Goal: Information Seeking & Learning: Learn about a topic

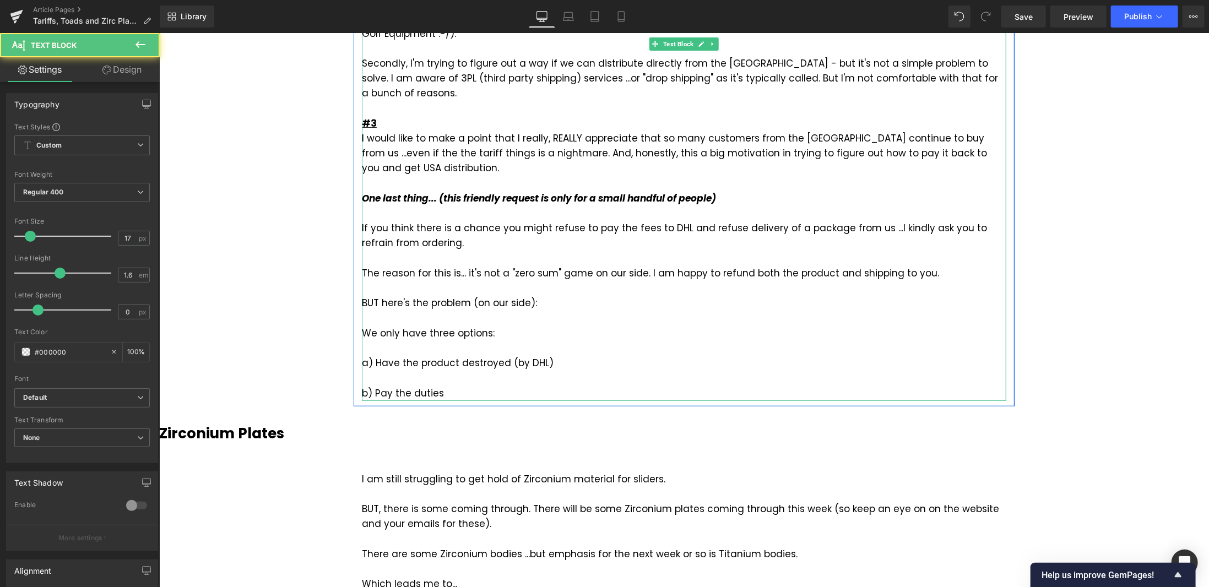
click at [473, 355] on div "a) Have the product destroyed (by DHL)" at bounding box center [683, 362] width 645 height 15
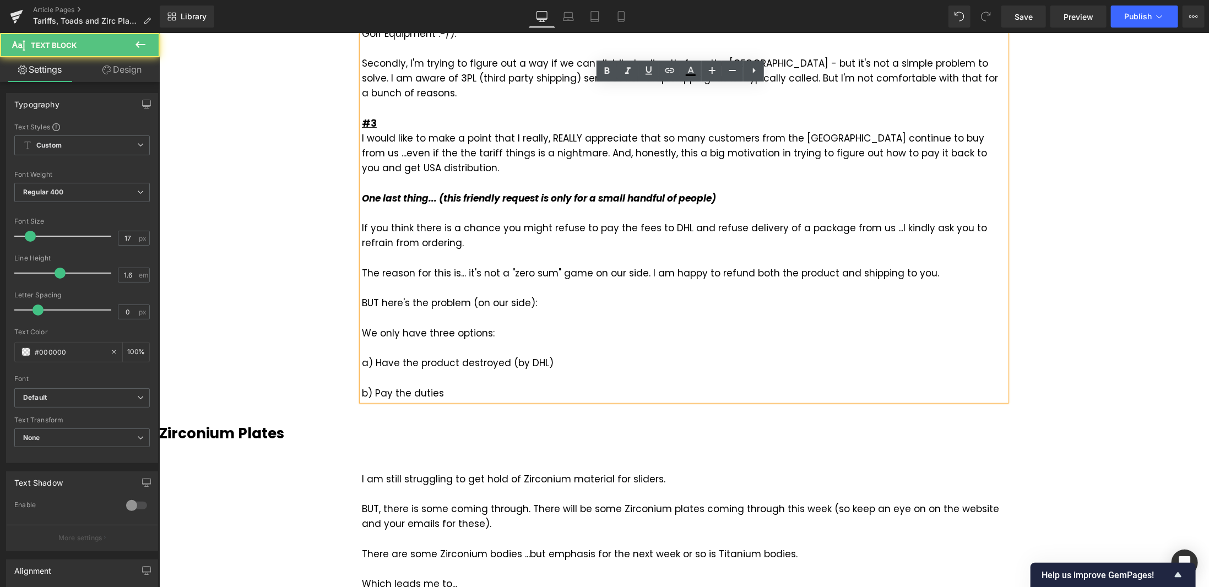
click at [457, 386] on div "b) Pay the duties" at bounding box center [683, 393] width 645 height 15
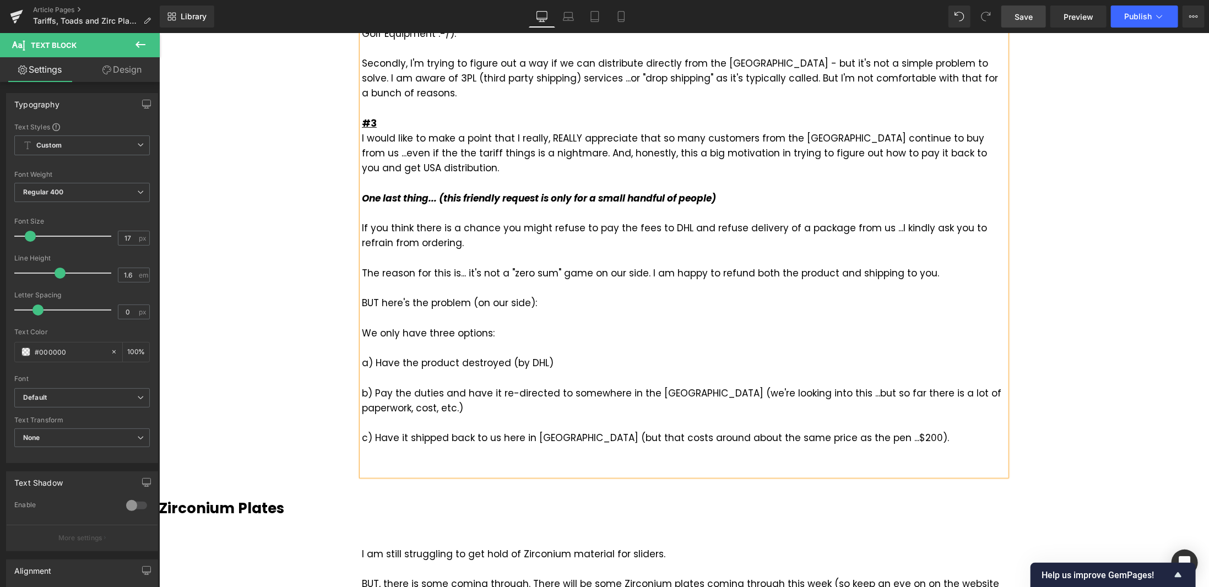
click at [1028, 17] on span "Save" at bounding box center [1024, 17] width 18 height 12
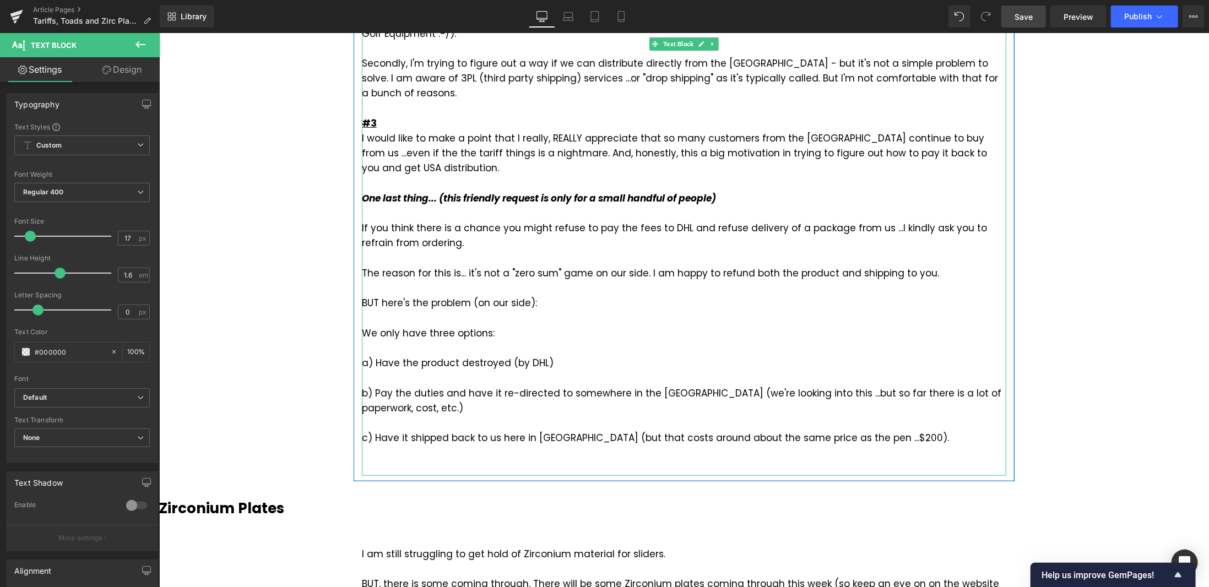
click at [375, 295] on div "BUT here's the problem (on our side):" at bounding box center [683, 302] width 645 height 15
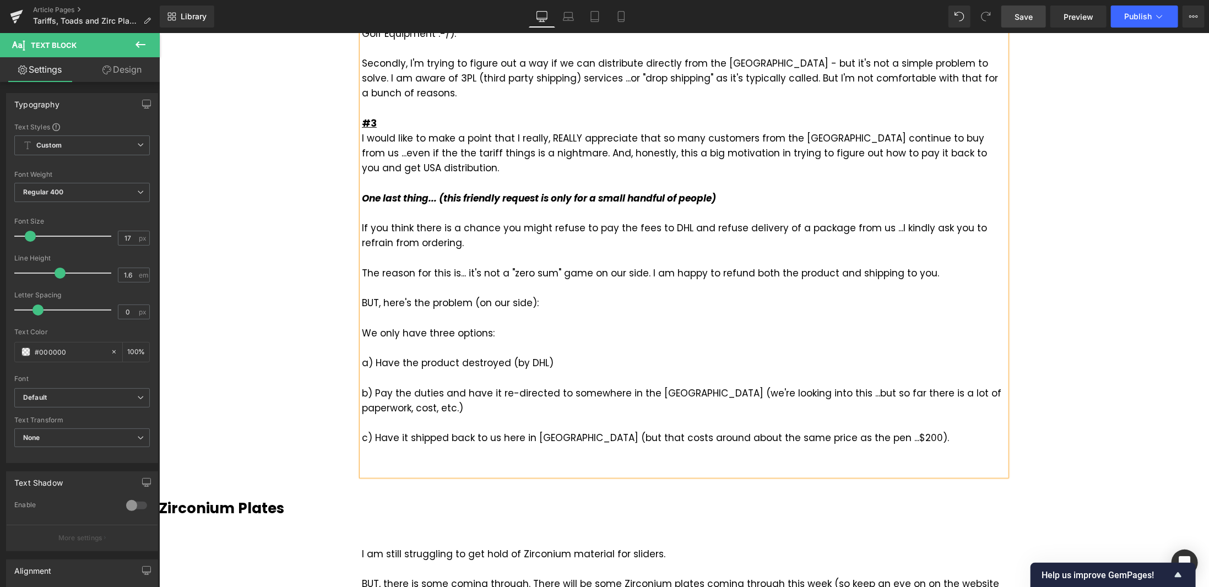
click at [374, 326] on div "We only have three options:" at bounding box center [683, 333] width 645 height 15
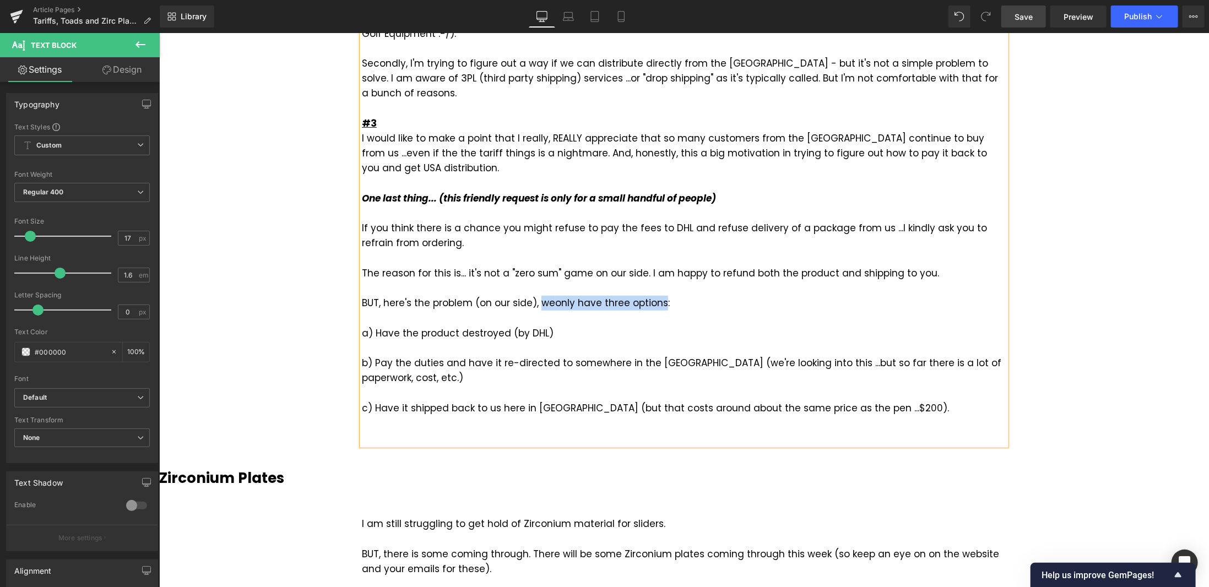
drag, startPoint x: 533, startPoint y: 273, endPoint x: 657, endPoint y: 273, distance: 124.0
click at [657, 295] on div "BUT, here's the problem (on our side), we only have three options:" at bounding box center [683, 302] width 645 height 15
click at [749, 430] on div at bounding box center [683, 437] width 645 height 15
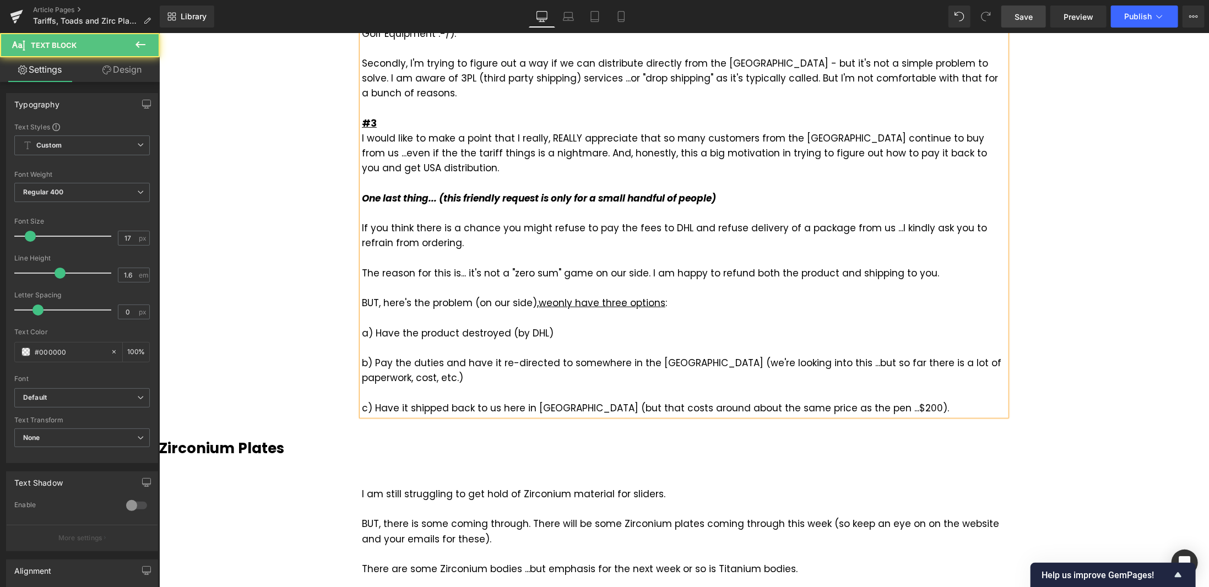
click at [361, 266] on div "The reason for this is... it's not a "zero sum" game on our side. I am happy to…" at bounding box center [683, 273] width 645 height 15
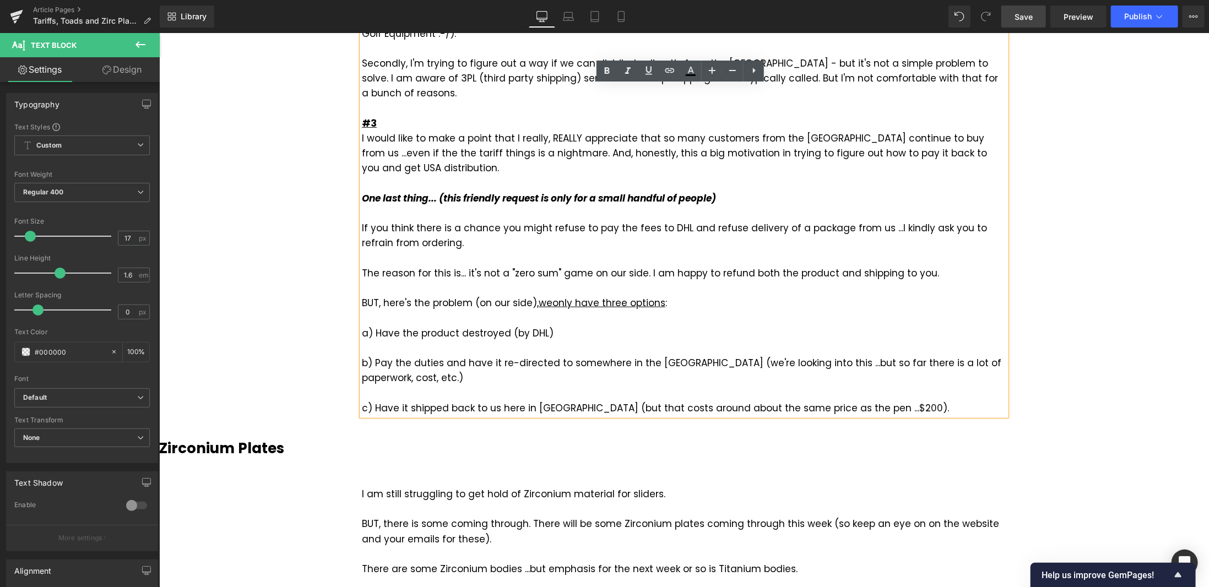
click at [451, 266] on div "The reason for this is... it's not a "zero sum" game on our side. I am happy to…" at bounding box center [683, 273] width 645 height 15
drag, startPoint x: 458, startPoint y: 243, endPoint x: 358, endPoint y: 242, distance: 100.3
click at [361, 266] on div "The reason for this is... it's not a "zero sum" game on our side. I am happy to…" at bounding box center [683, 273] width 645 height 15
click at [463, 266] on strong "The reason for this is..." at bounding box center [416, 272] width 110 height 13
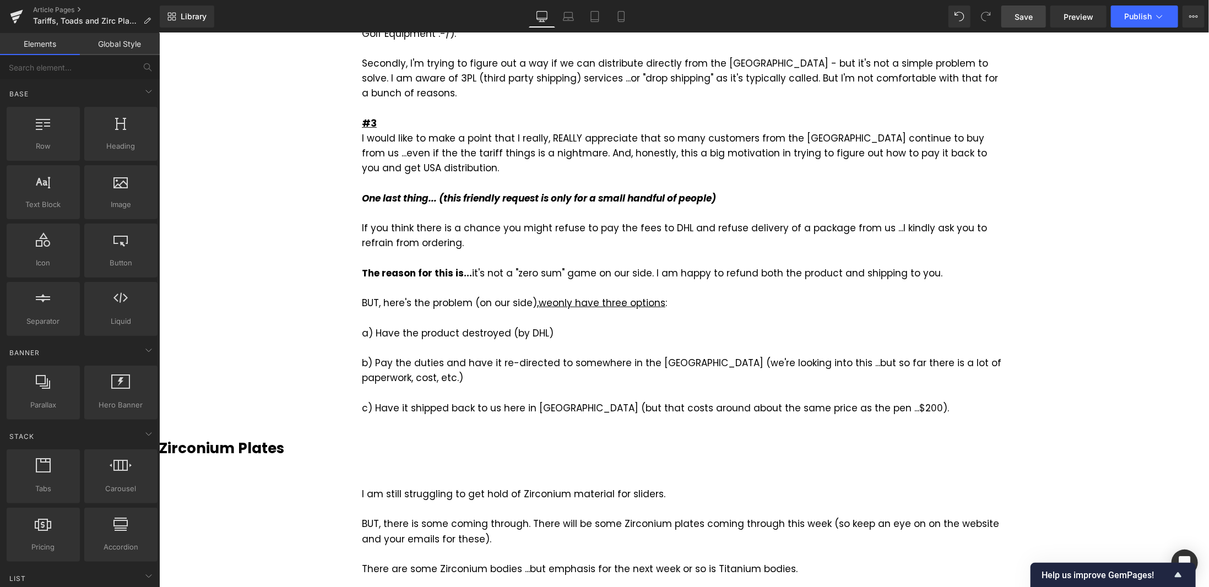
click at [1033, 20] on span "Save" at bounding box center [1024, 17] width 18 height 12
click at [1029, 11] on span "Save" at bounding box center [1024, 17] width 18 height 12
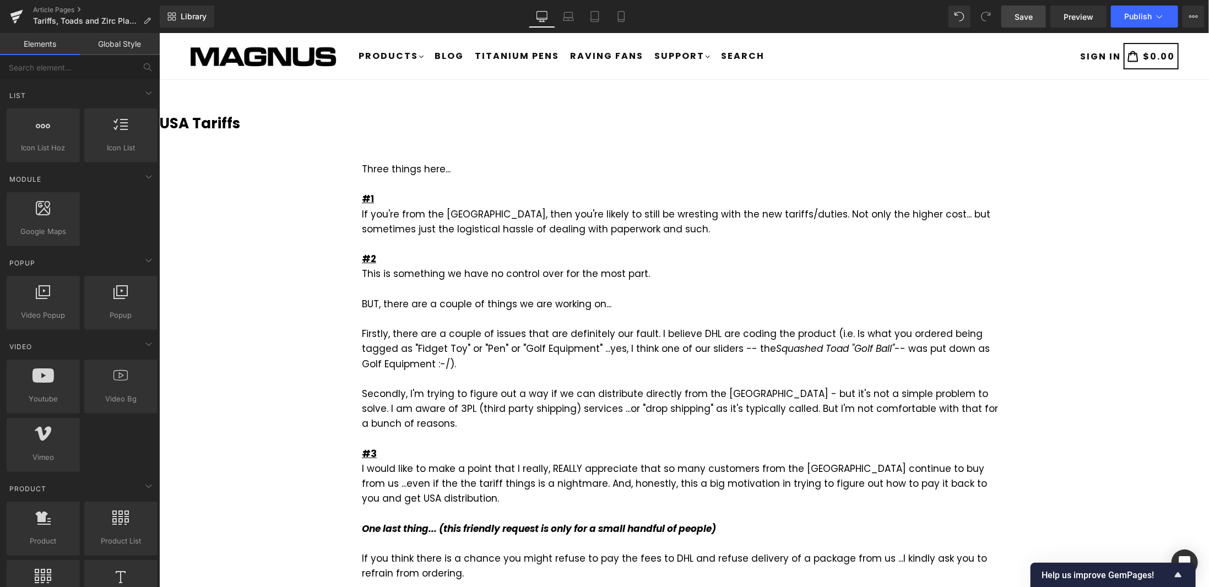
scroll to position [496, 0]
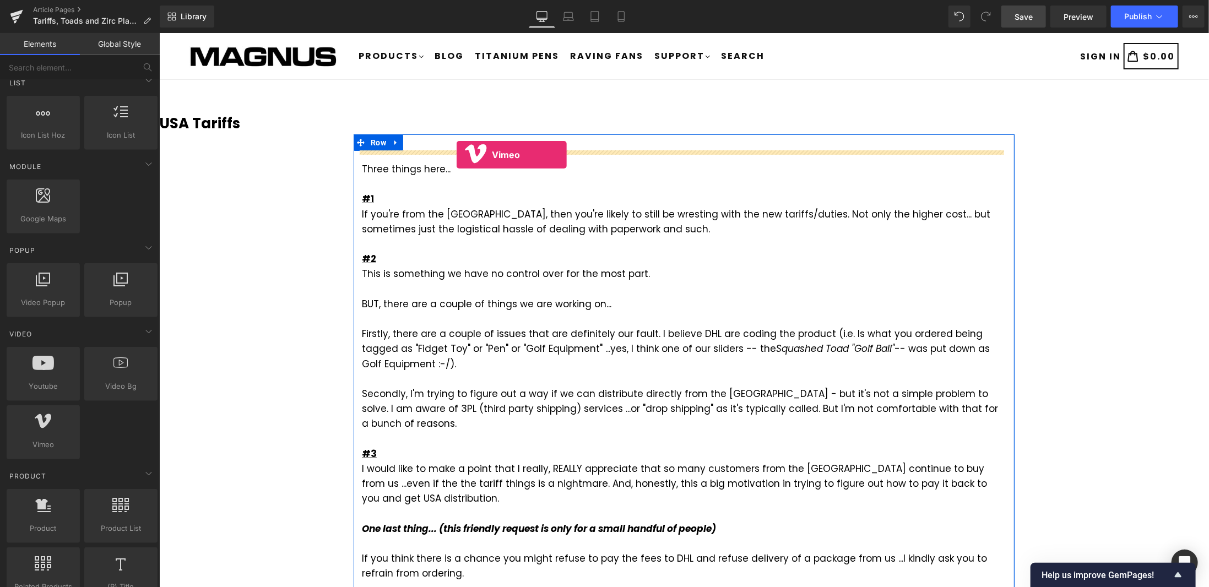
drag, startPoint x: 523, startPoint y: 161, endPoint x: 456, endPoint y: 154, distance: 67.5
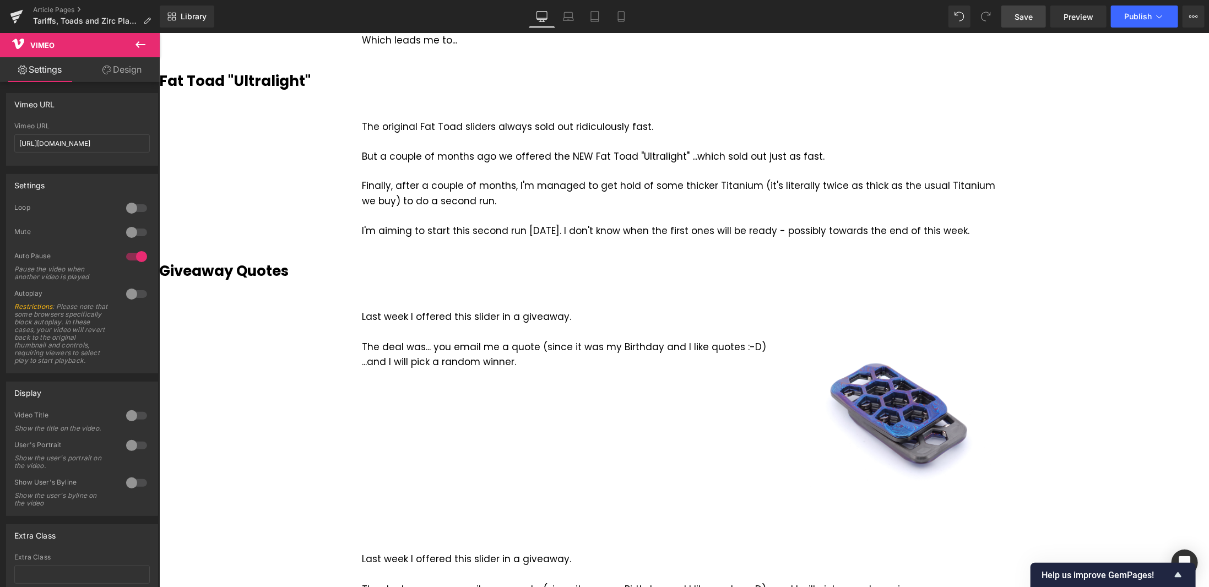
scroll to position [1267, 0]
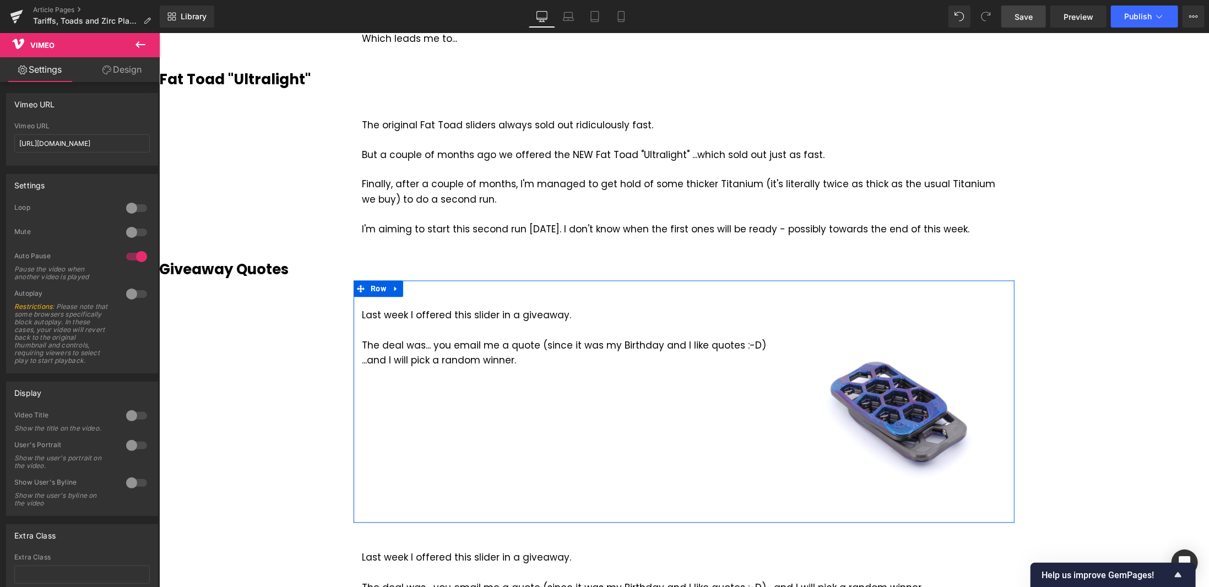
click at [476, 334] on div "Last week I offered this slider in a giveaway. The deal was... you email me a q…" at bounding box center [683, 401] width 661 height 242
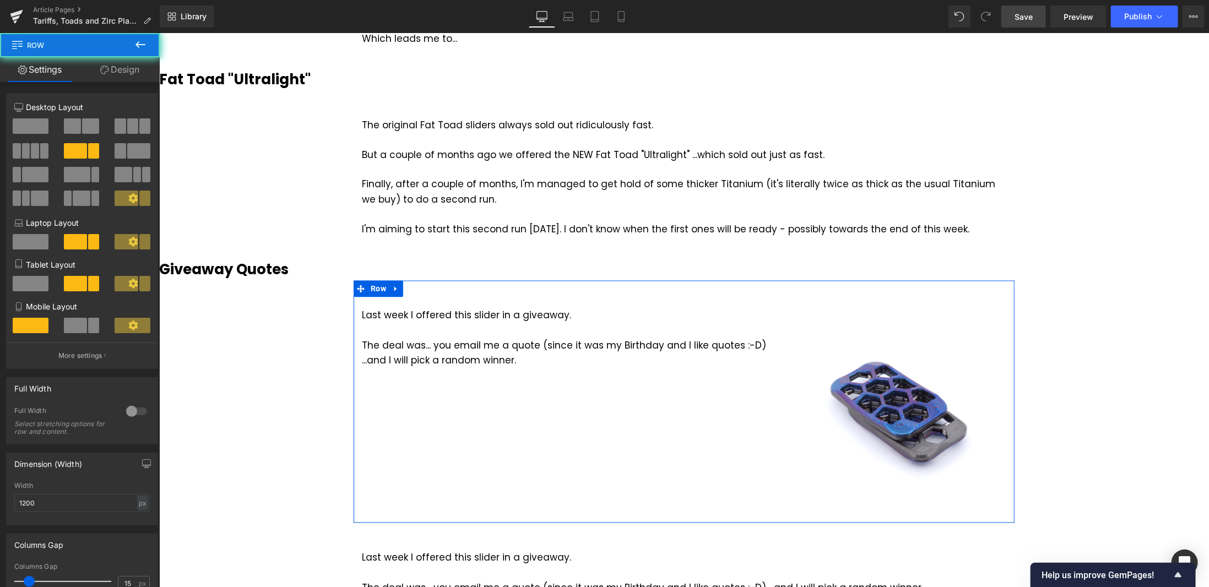
click at [450, 345] on div "Last week I offered this slider in a giveaway. The deal was... you email me a q…" at bounding box center [683, 401] width 661 height 242
click at [486, 338] on div "The deal was... you email me a quote (since it was my Birthday and I like quote…" at bounding box center [573, 353] width 424 height 30
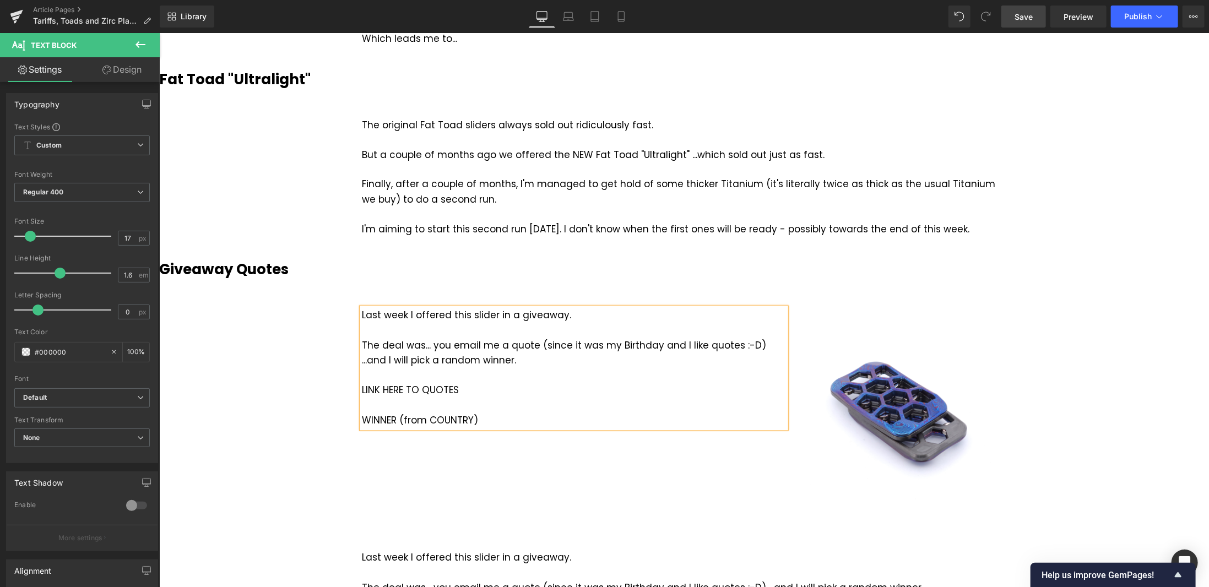
click at [1112, 212] on div "USA Tariffs Heading Vimeo Three things here... #1 If you're from the [GEOGRAPHI…" at bounding box center [684, 312] width 1050 height 2966
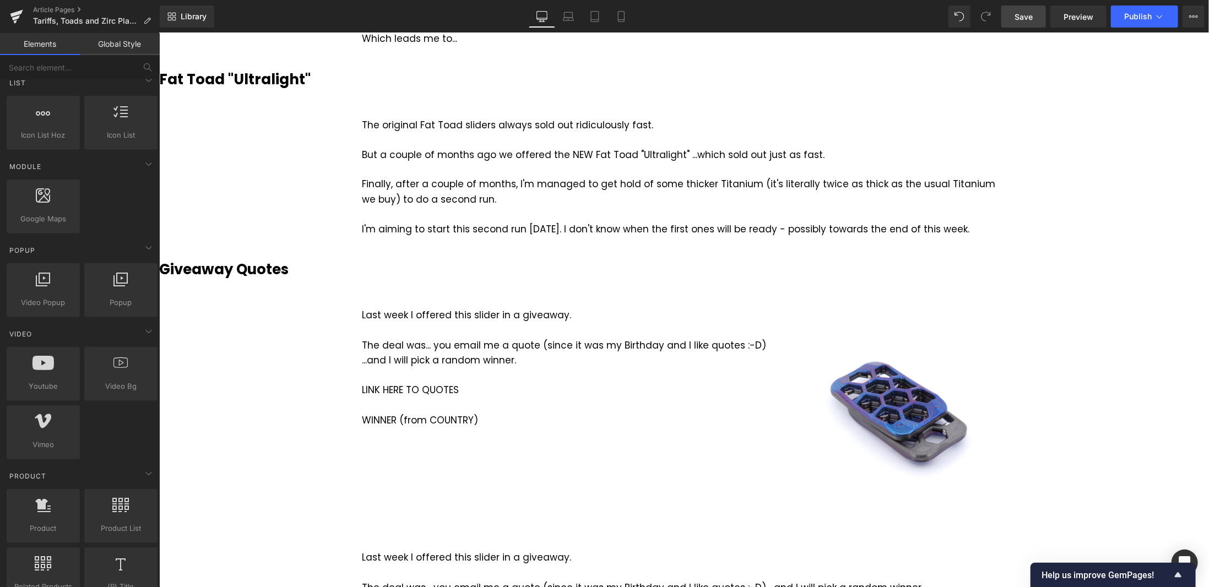
drag, startPoint x: 1030, startPoint y: 14, endPoint x: 593, endPoint y: 255, distance: 499.6
click at [1030, 14] on span "Save" at bounding box center [1024, 17] width 18 height 12
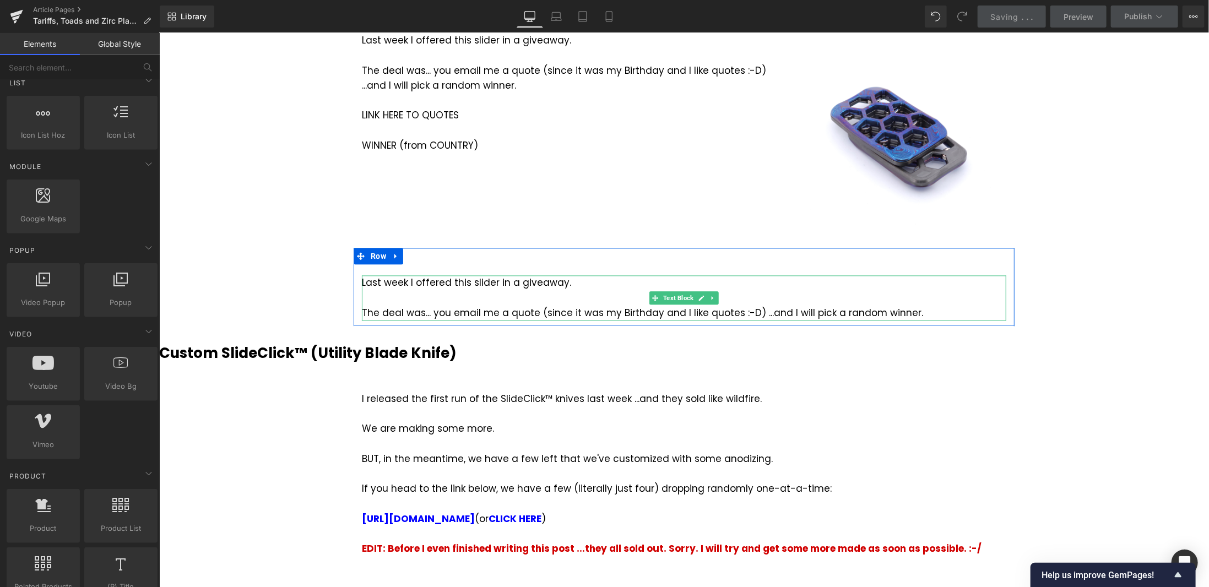
scroll to position [1377, 0]
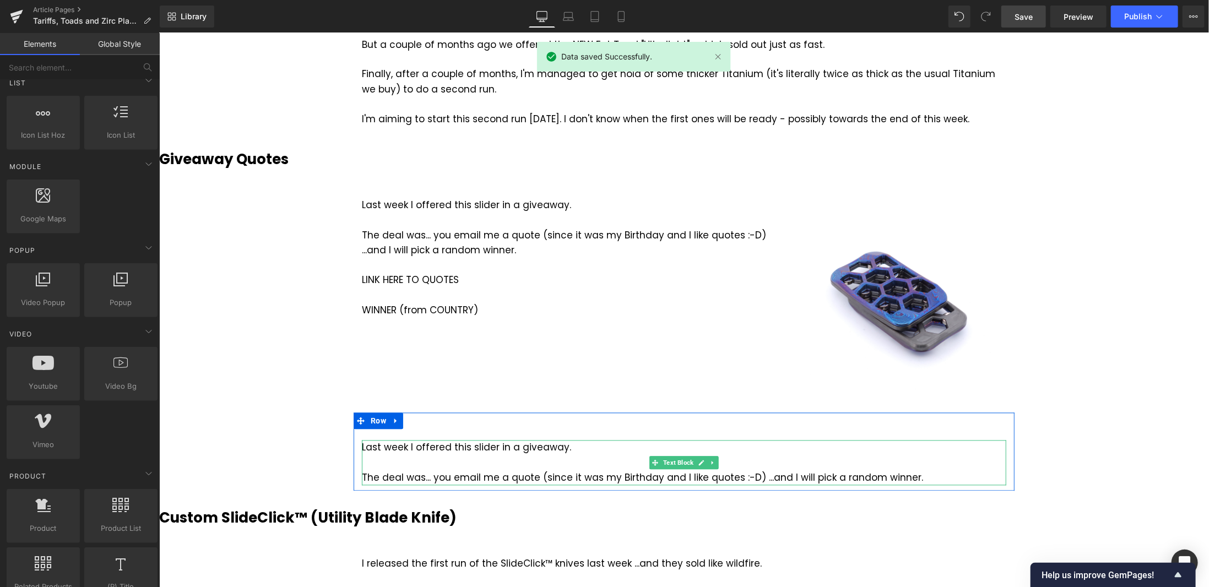
click at [445, 455] on div at bounding box center [683, 462] width 645 height 15
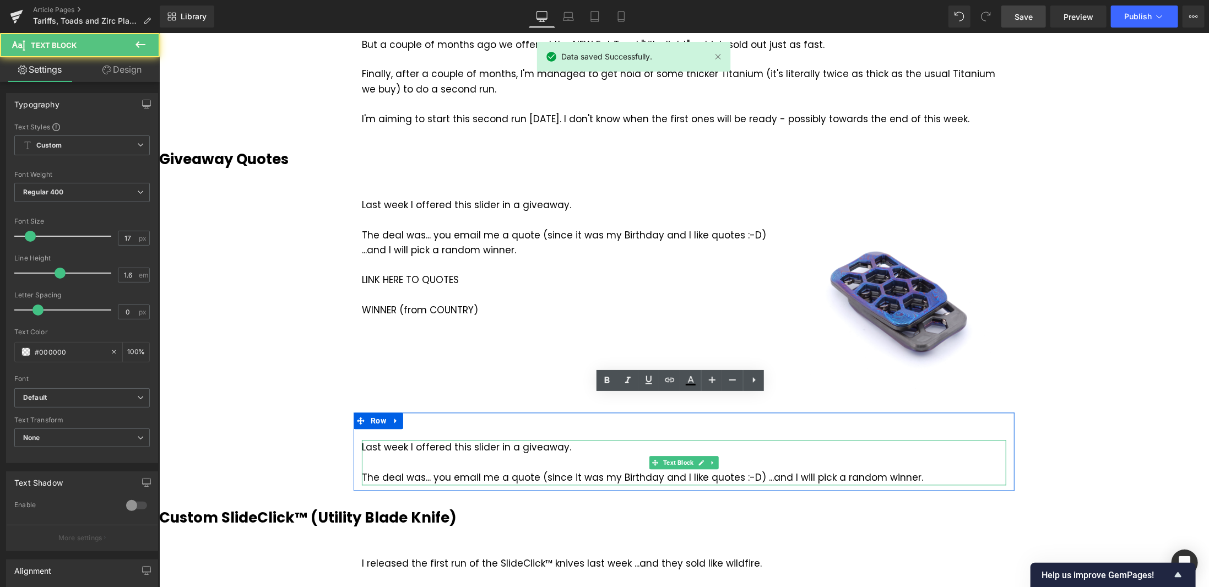
click at [856, 455] on div at bounding box center [683, 462] width 645 height 15
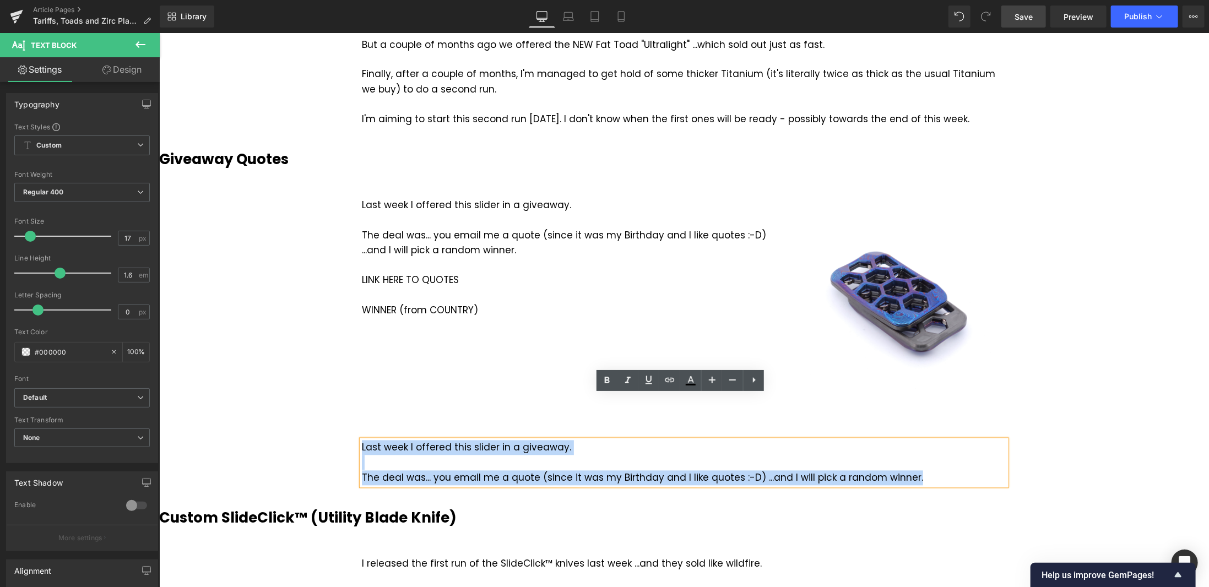
drag, startPoint x: 911, startPoint y: 429, endPoint x: 359, endPoint y: 404, distance: 552.5
click at [361, 440] on div "Last week I offered this slider in a giveaway. The deal was... you email me a q…" at bounding box center [683, 462] width 645 height 45
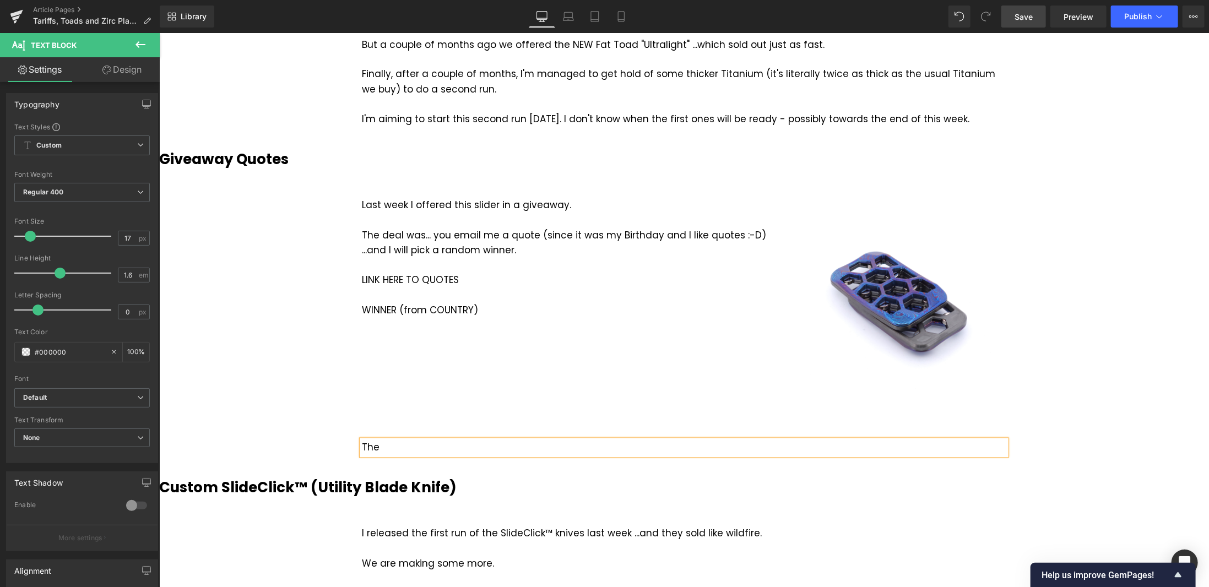
click at [1097, 264] on div "USA Tariffs Heading Vimeo Three things here... #1 If you're from the [GEOGRAPHI…" at bounding box center [684, 186] width 1050 height 2935
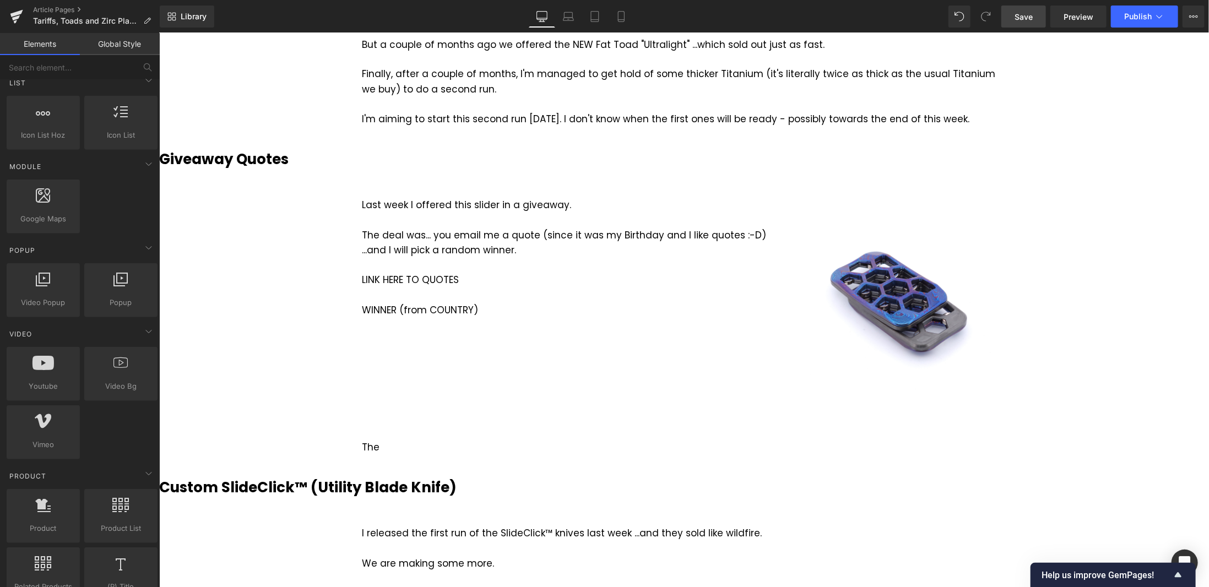
click at [1036, 18] on link "Save" at bounding box center [1024, 17] width 45 height 22
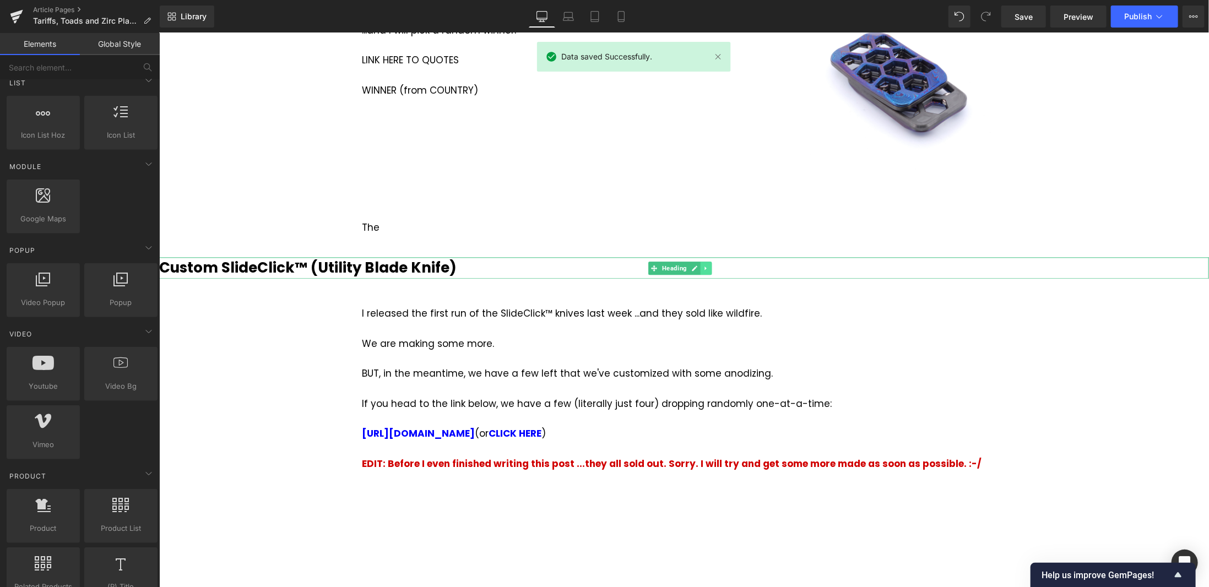
click at [704, 266] on icon at bounding box center [705, 268] width 2 height 4
click at [710, 264] on icon at bounding box center [711, 267] width 6 height 6
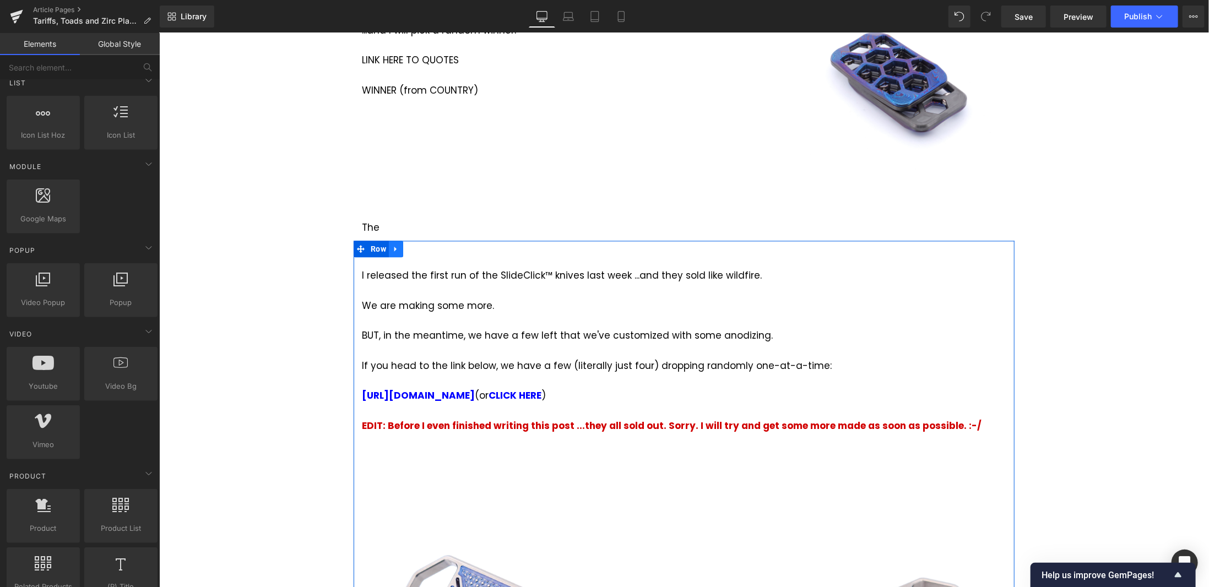
click at [394, 245] on icon at bounding box center [396, 249] width 8 height 8
click at [421, 245] on icon at bounding box center [424, 249] width 8 height 8
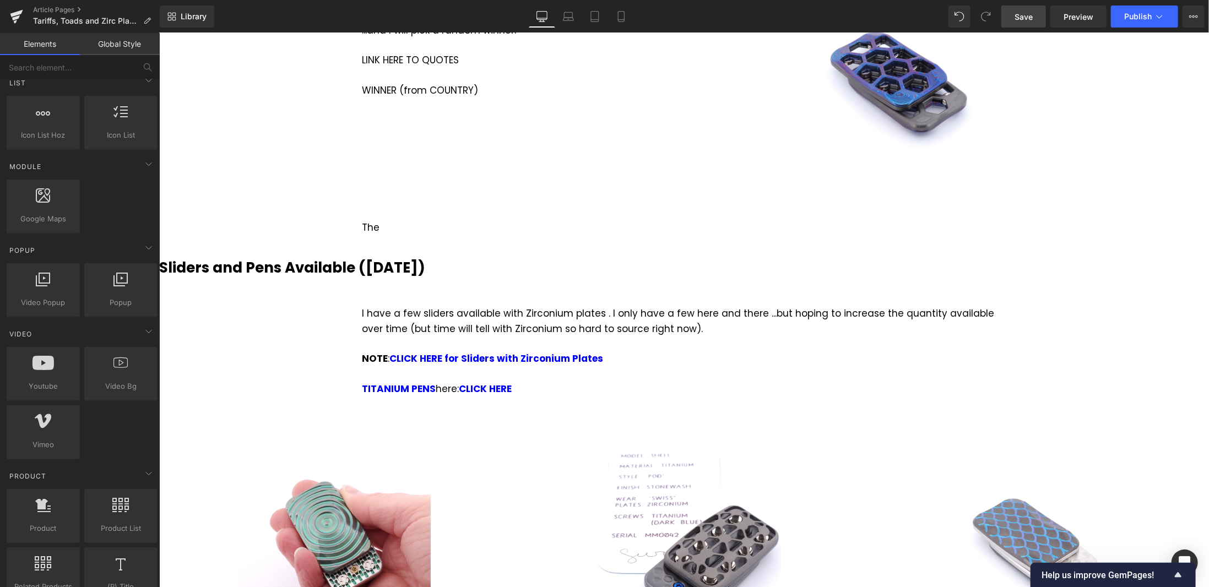
click at [1034, 13] on link "Save" at bounding box center [1024, 17] width 45 height 22
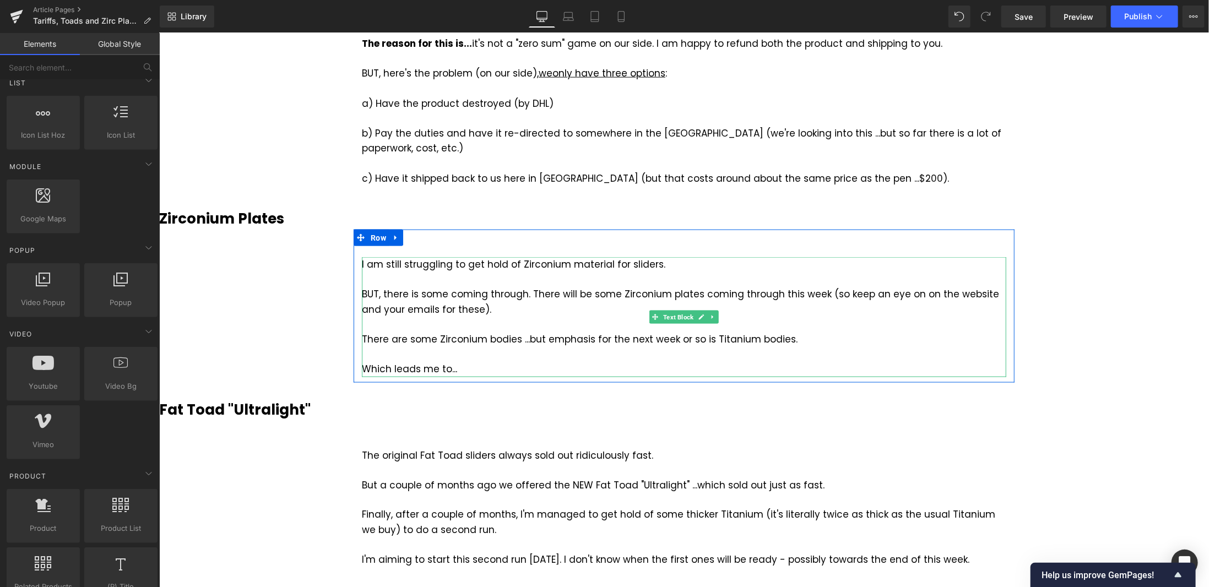
scroll to position [1047, 0]
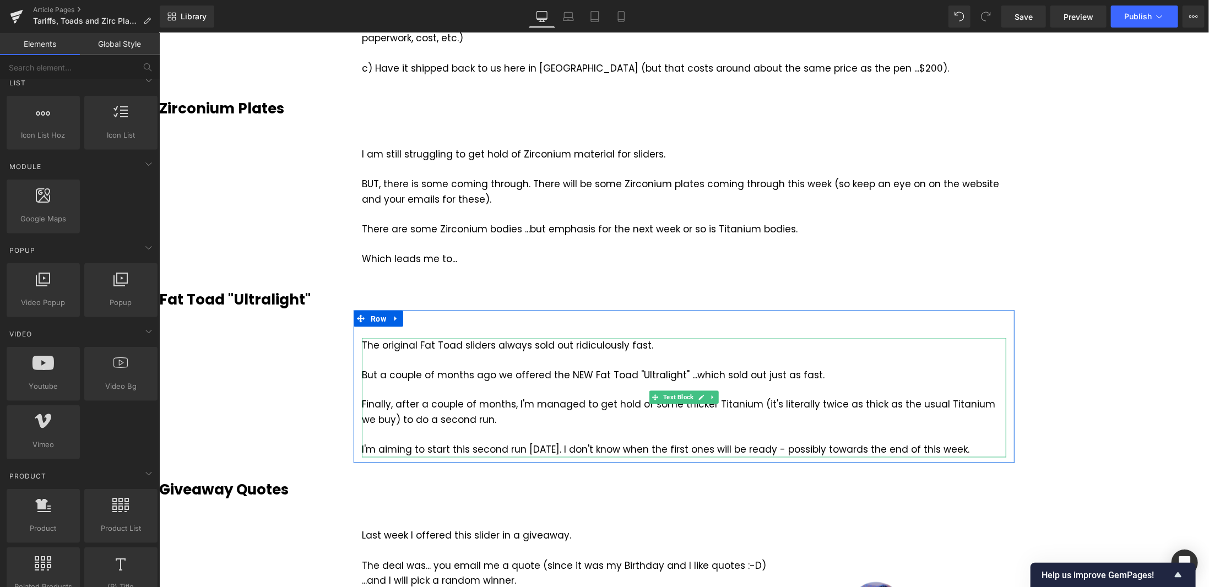
click at [479, 338] on div "The original Fat Toad sliders always sold out ridiculously fast." at bounding box center [683, 345] width 645 height 15
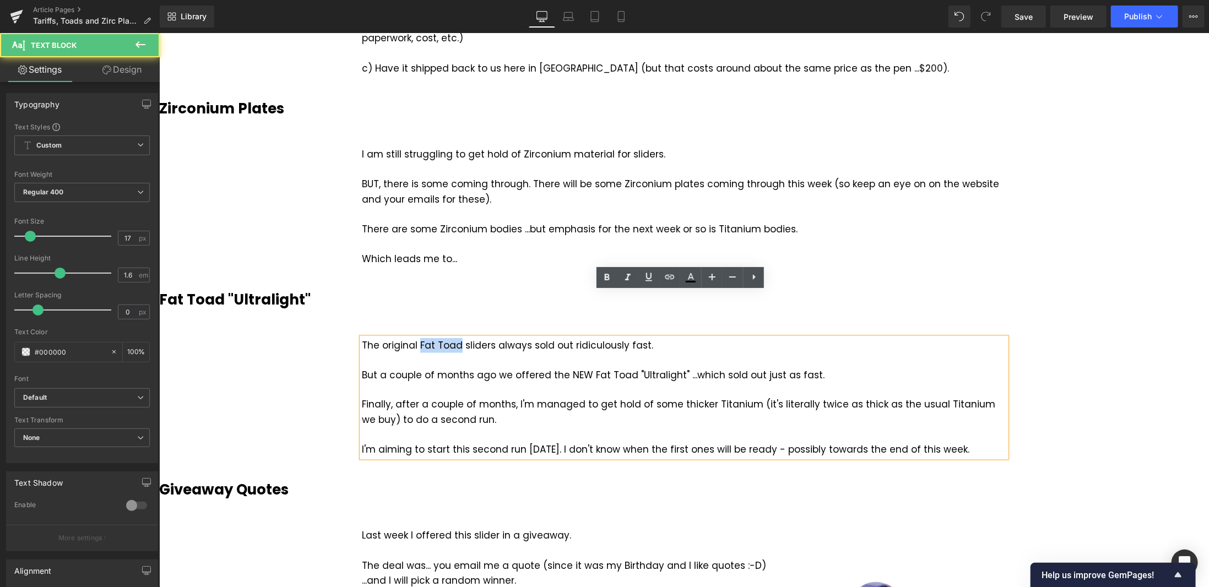
drag, startPoint x: 416, startPoint y: 299, endPoint x: 454, endPoint y: 299, distance: 38.6
click at [454, 338] on div "The original Fat Toad sliders always sold out ridiculously fast." at bounding box center [683, 345] width 645 height 15
click at [621, 367] on div "But a couple of months ago we offered the NEW Fat Toad "Ultralight" ...which so…" at bounding box center [683, 374] width 645 height 15
drag, startPoint x: 582, startPoint y: 330, endPoint x: 673, endPoint y: 329, distance: 90.3
click at [673, 367] on div "But a couple of months ago we offered the NEW Fat Toad "Ultralight" ...which so…" at bounding box center [683, 374] width 645 height 15
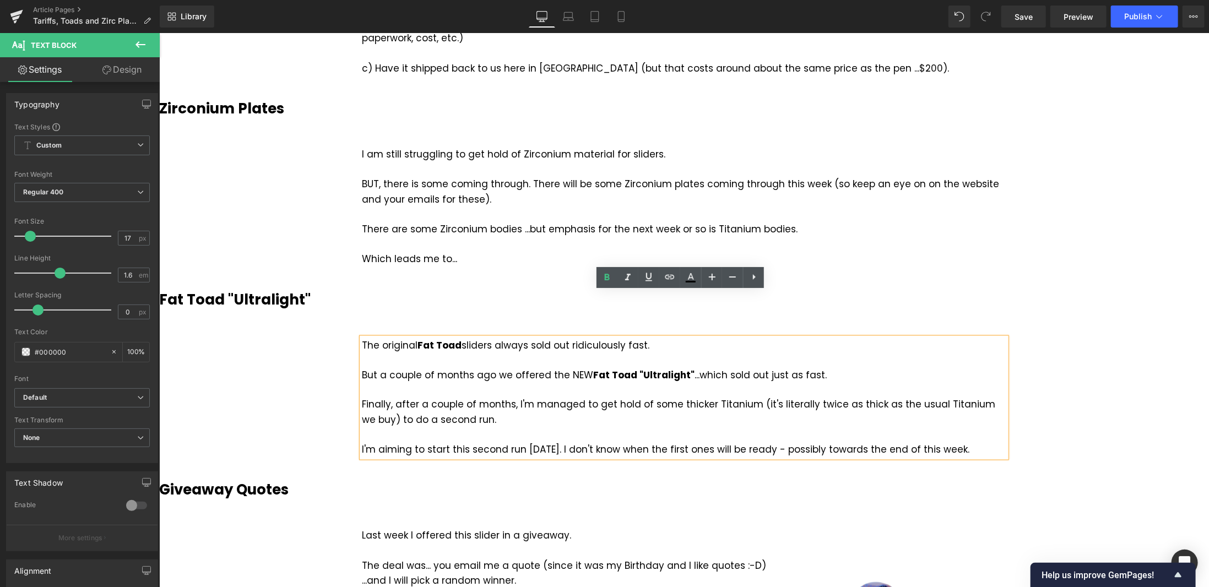
click at [1083, 315] on div "USA Tariffs Heading Vimeo Three things here... #1 If you're from the [GEOGRAPHI…" at bounding box center [684, 229] width 1050 height 2361
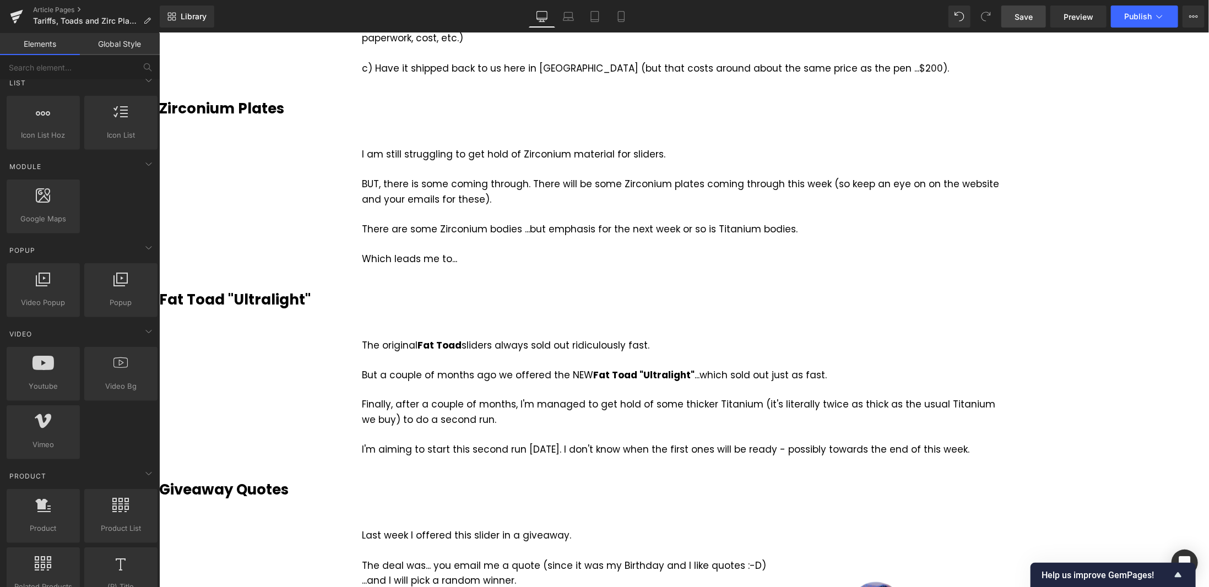
click at [1025, 15] on span "Save" at bounding box center [1024, 17] width 18 height 12
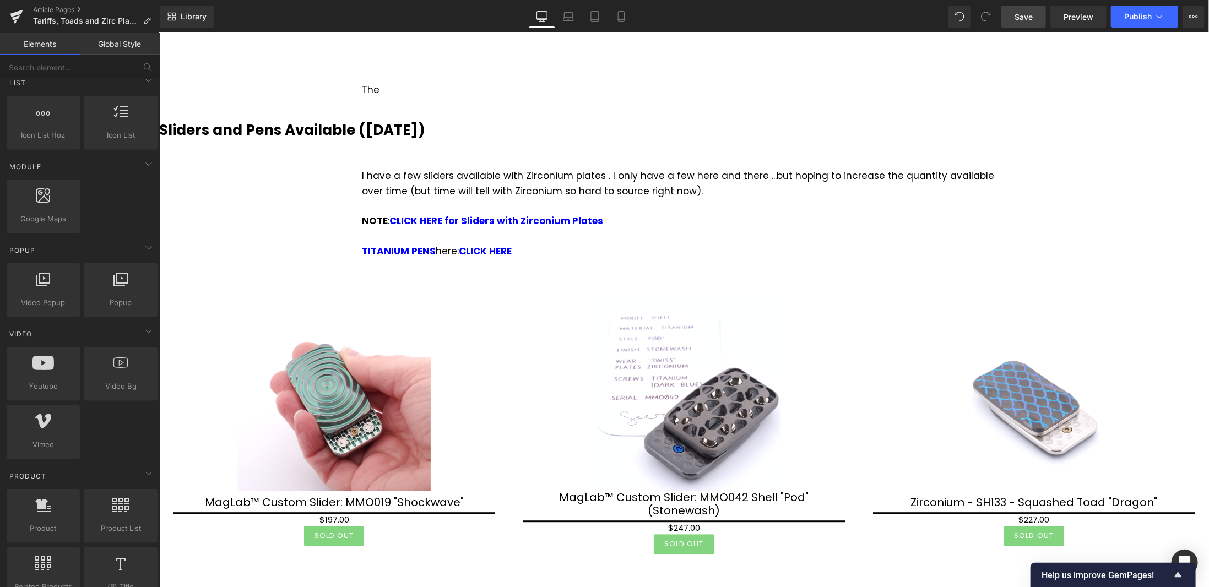
scroll to position [1653, 0]
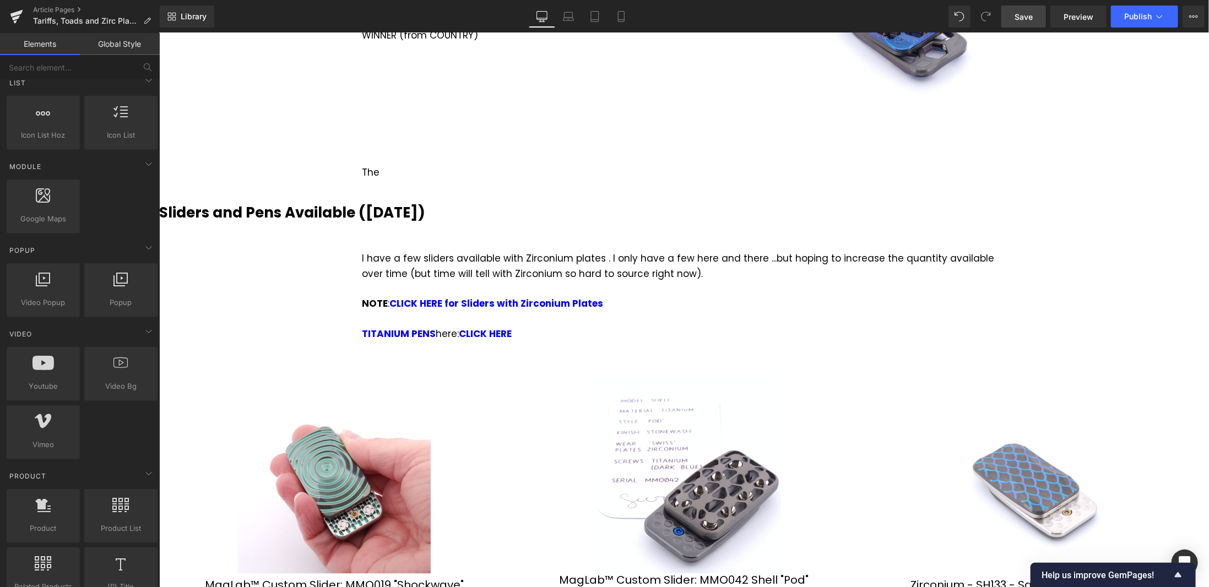
drag, startPoint x: 1030, startPoint y: 15, endPoint x: 819, endPoint y: 64, distance: 216.6
click at [1030, 15] on span "Save" at bounding box center [1024, 17] width 18 height 12
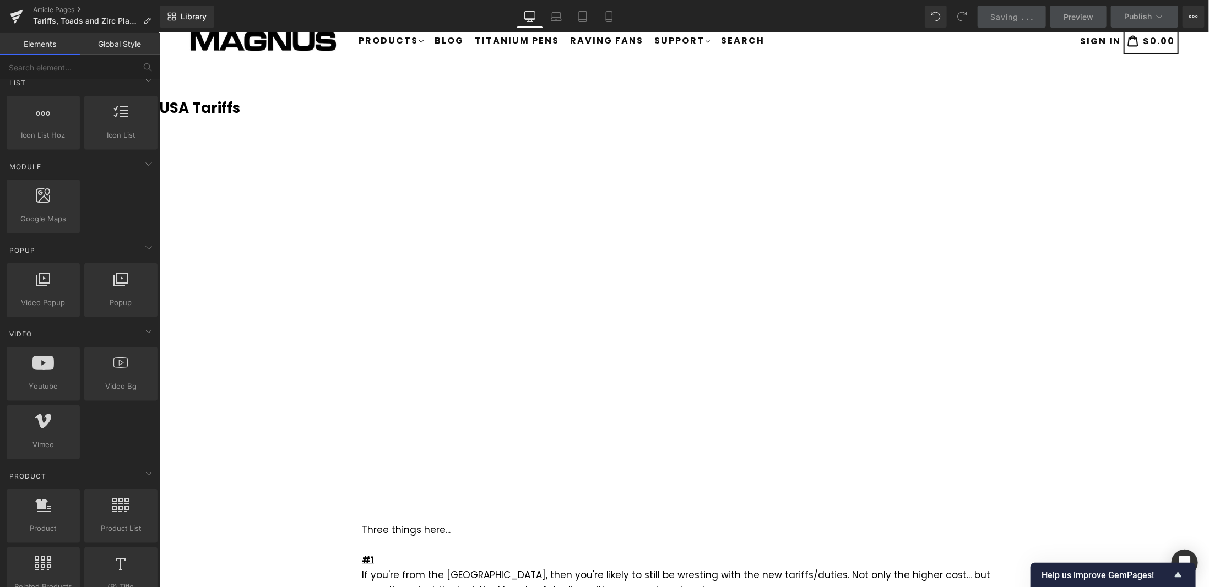
scroll to position [0, 0]
